Goal: Task Accomplishment & Management: Manage account settings

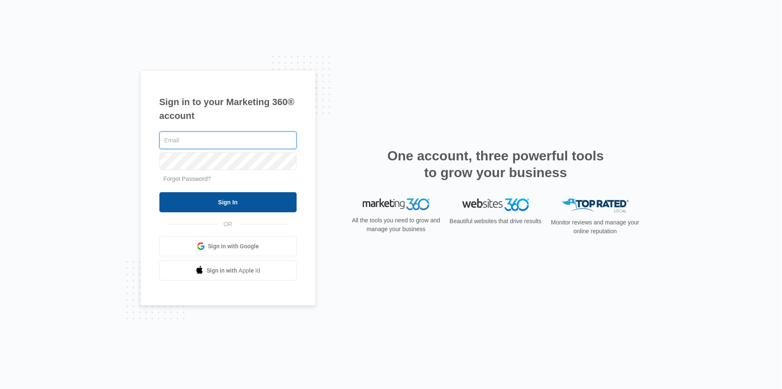
type input "marketing@aaed.org"
click at [231, 196] on input "Sign In" at bounding box center [227, 202] width 137 height 20
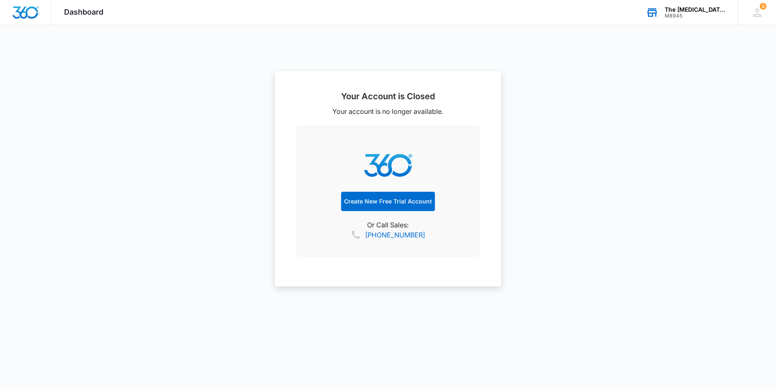
click at [714, 15] on div "M8945" at bounding box center [694, 16] width 61 height 6
click at [694, 66] on input "text" at bounding box center [658, 63] width 126 height 17
click at [715, 40] on link "View All" at bounding box center [710, 42] width 22 height 7
click at [25, 17] on img "Dashboard" at bounding box center [25, 12] width 27 height 13
click at [759, 11] on icon at bounding box center [757, 12] width 13 height 13
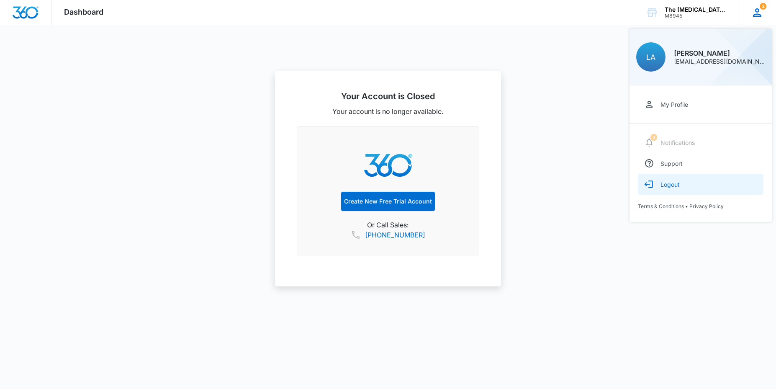
click at [672, 187] on button "Logout" at bounding box center [701, 184] width 126 height 21
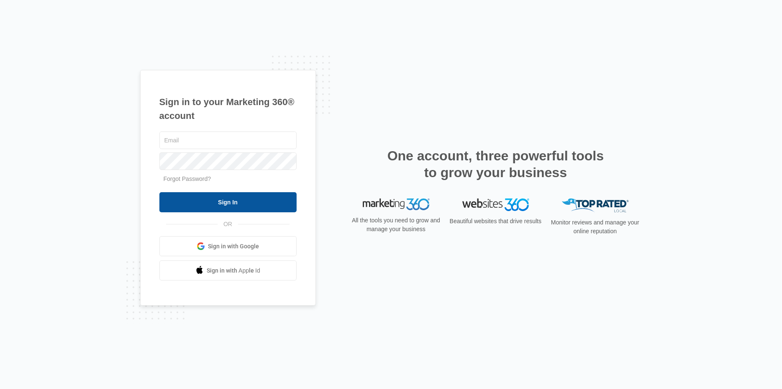
type input "[EMAIL_ADDRESS][DOMAIN_NAME]"
click at [274, 203] on input "Sign In" at bounding box center [227, 202] width 137 height 20
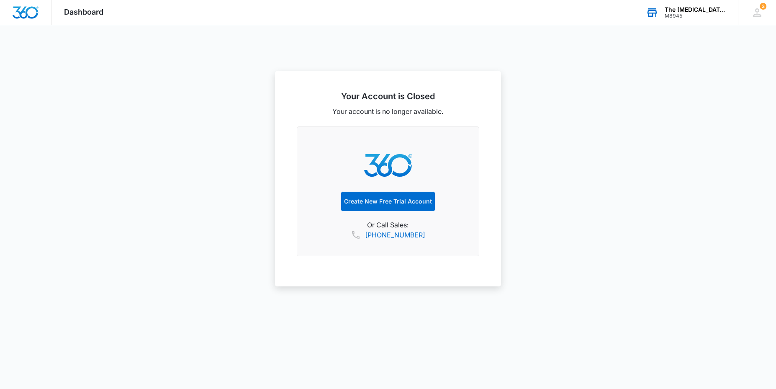
click at [689, 12] on div "The Autism Academy" at bounding box center [694, 9] width 61 height 7
click at [754, 14] on icon at bounding box center [757, 12] width 13 height 13
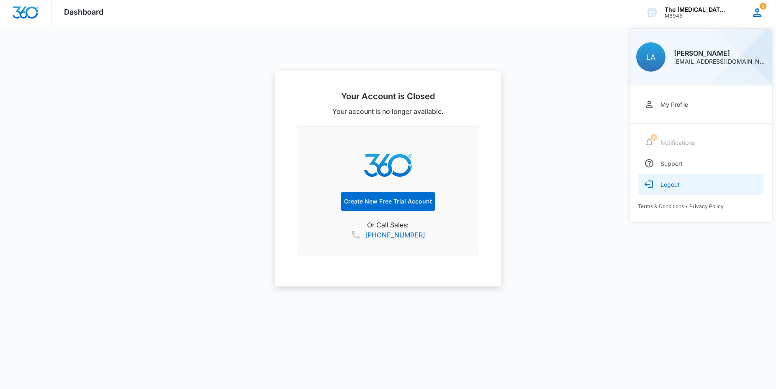
click at [670, 187] on div "Logout" at bounding box center [669, 184] width 19 height 7
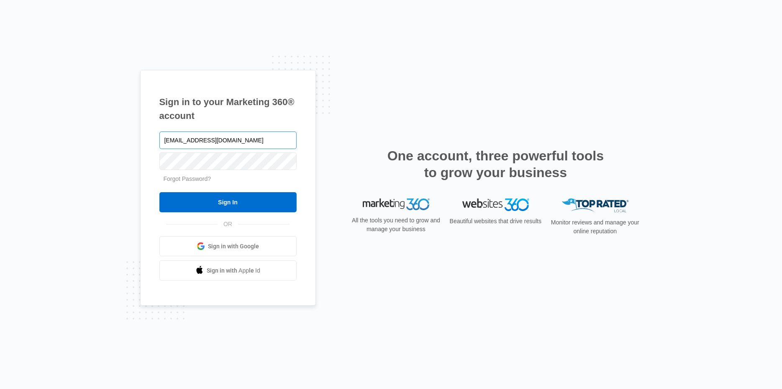
click at [234, 137] on input "[EMAIL_ADDRESS][DOMAIN_NAME]" at bounding box center [227, 140] width 137 height 18
click at [233, 137] on input "marketing@aaed.org" at bounding box center [227, 140] width 137 height 18
click at [234, 137] on input "marketing@aaed.org" at bounding box center [227, 140] width 137 height 18
type input "[EMAIL_ADDRESS][DOMAIN_NAME]"
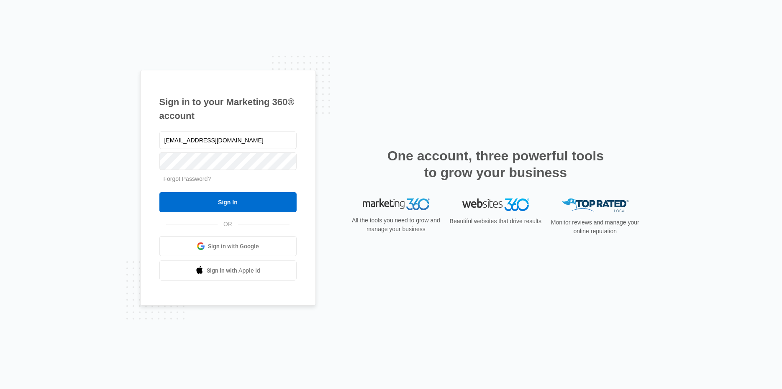
click at [187, 177] on link "Forgot Password?" at bounding box center [188, 178] width 48 height 7
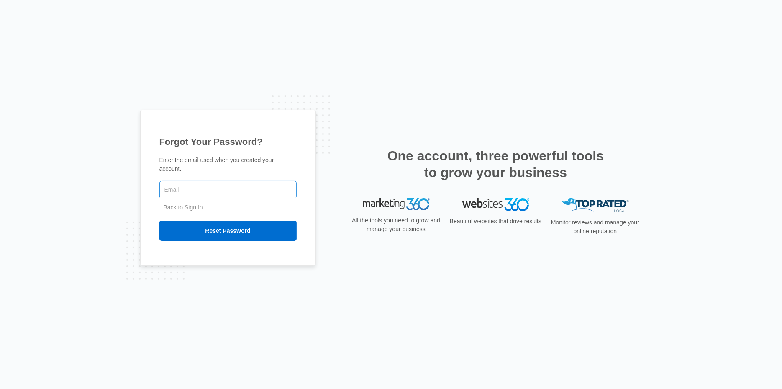
click at [228, 185] on input "text" at bounding box center [227, 190] width 137 height 18
type input "[DOMAIN_NAME]"
click at [159, 221] on input "Reset Password" at bounding box center [227, 231] width 137 height 20
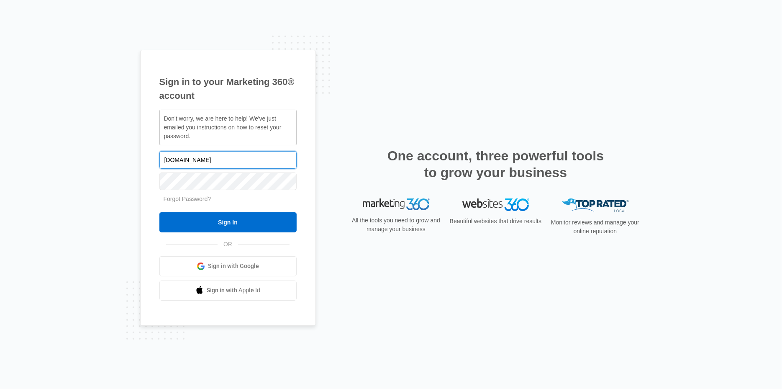
click at [218, 162] on input "hervisiontoday.com" at bounding box center [227, 160] width 137 height 18
type input "[EMAIL_ADDRESS][DOMAIN_NAME]"
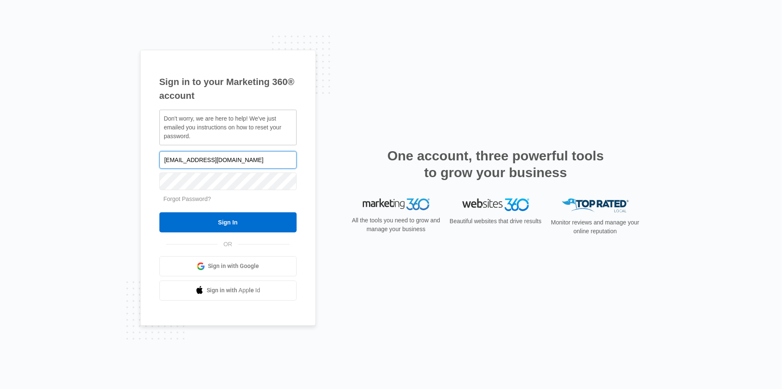
click at [159, 212] on input "Sign In" at bounding box center [227, 222] width 137 height 20
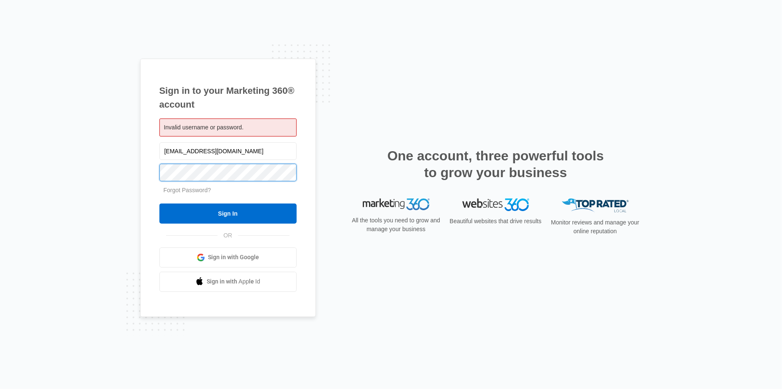
click at [159, 203] on input "Sign In" at bounding box center [227, 213] width 137 height 20
click at [189, 190] on link "Forgot Password?" at bounding box center [188, 190] width 48 height 7
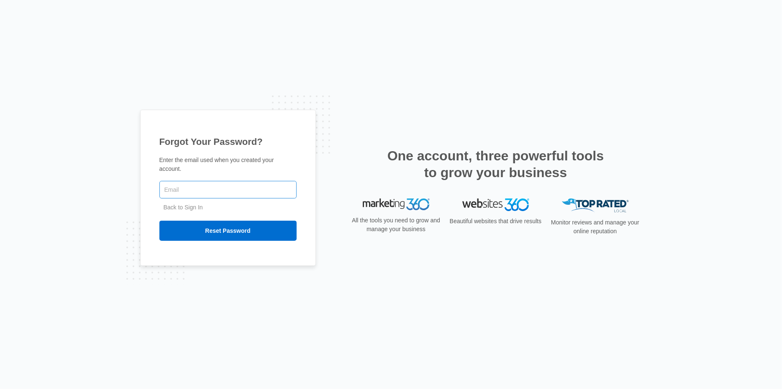
click at [198, 186] on input "text" at bounding box center [227, 190] width 137 height 18
type input "[EMAIL_ADDRESS][DOMAIN_NAME]"
click at [159, 221] on input "Reset Password" at bounding box center [227, 231] width 137 height 20
